Goal: Task Accomplishment & Management: Manage account settings

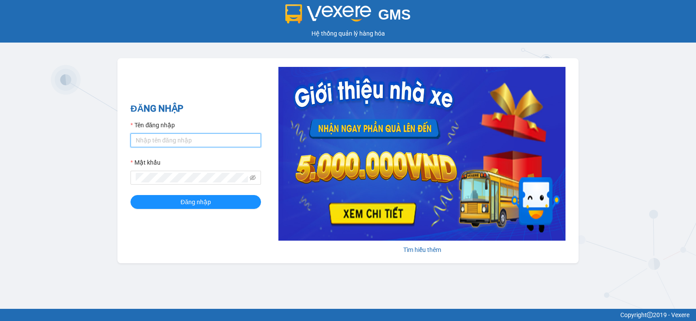
type input "hoangmaisg.kimma"
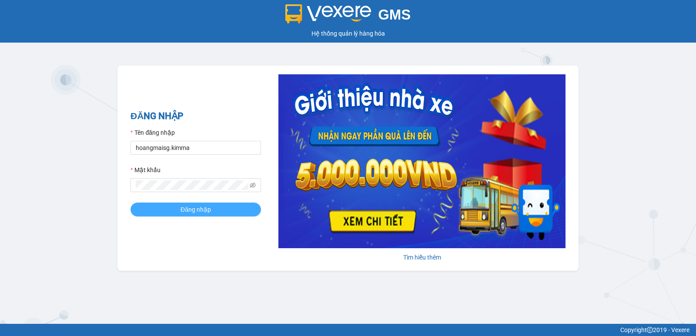
click at [197, 210] on span "Đăng nhập" at bounding box center [195, 210] width 30 height 10
click at [197, 210] on span "Đăng nhập" at bounding box center [200, 210] width 30 height 10
